Goal: Transaction & Acquisition: Purchase product/service

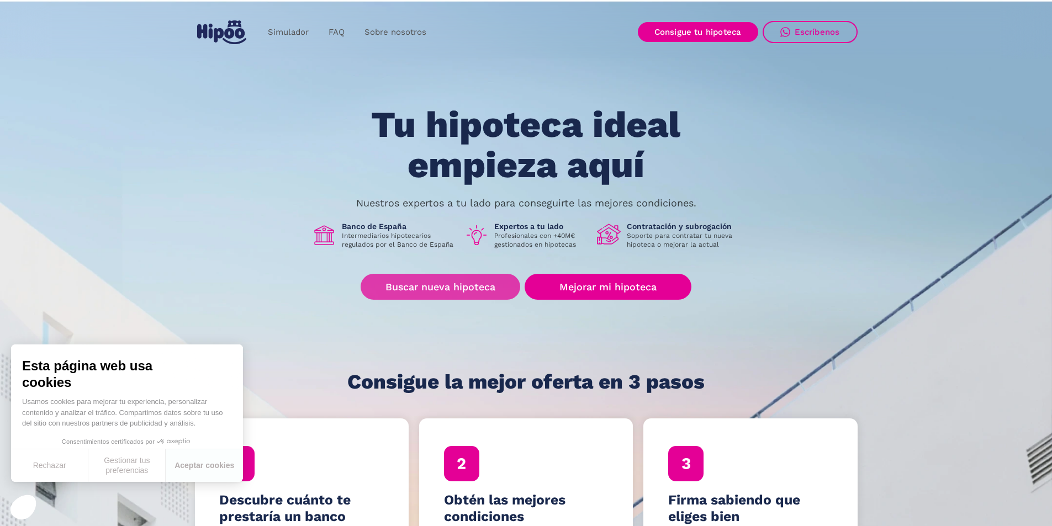
click at [446, 284] on link "Buscar nueva hipoteca" at bounding box center [441, 287] width 160 height 26
click at [437, 283] on link "Buscar nueva hipoteca" at bounding box center [441, 287] width 160 height 26
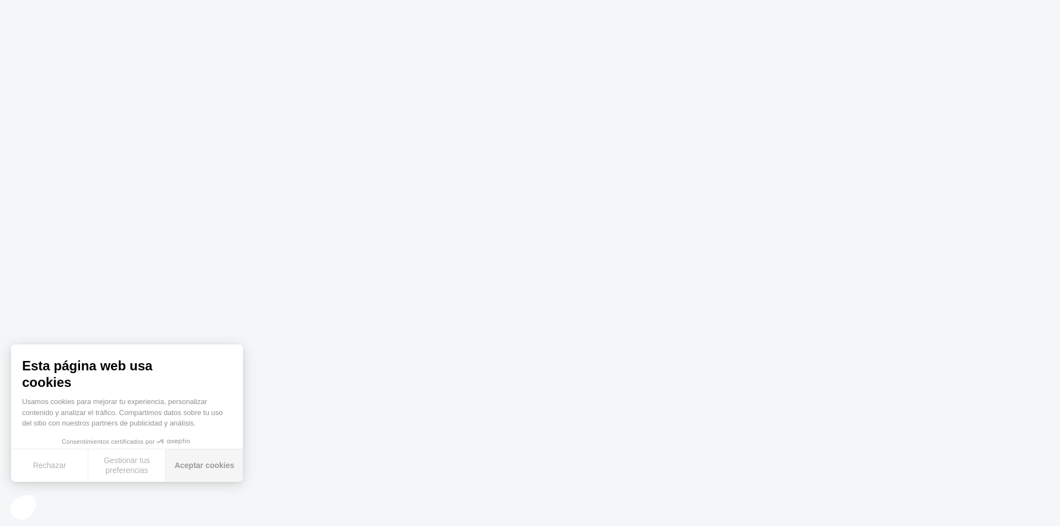
click at [201, 465] on button "Aceptar cookies" at bounding box center [204, 465] width 77 height 33
